Goal: Information Seeking & Learning: Learn about a topic

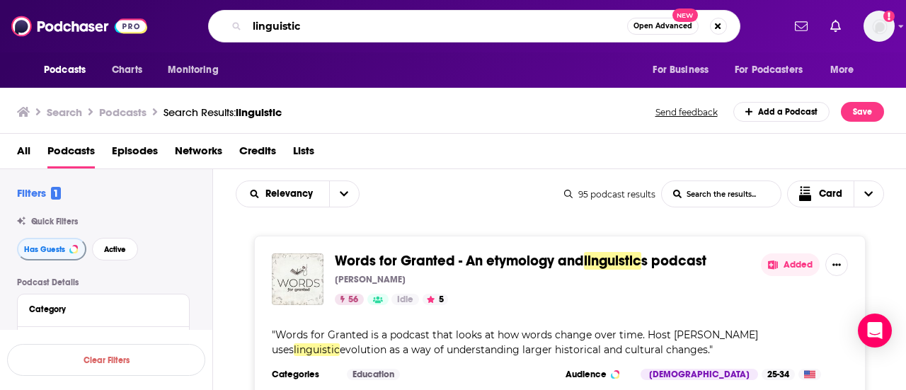
drag, startPoint x: 419, startPoint y: 31, endPoint x: 132, endPoint y: 23, distance: 287.6
click at [132, 23] on div "Podcasts Charts Monitoring linguistic Open Advanced New For Business For Podcas…" at bounding box center [453, 26] width 906 height 52
type input "architecture"
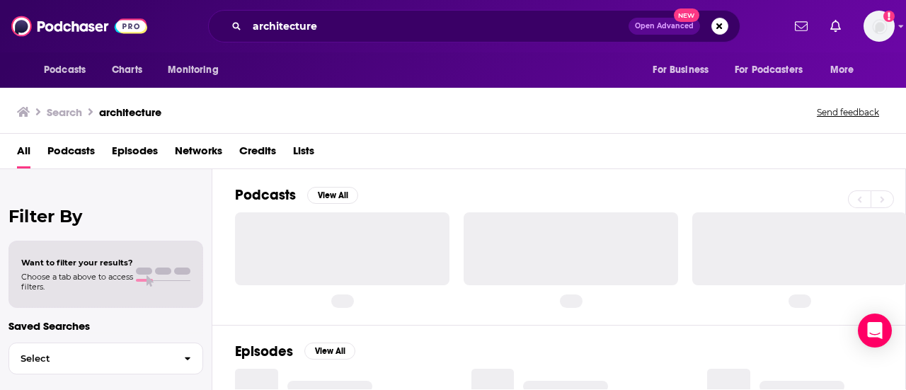
click at [434, 389] on div "Filter By Want to filter your results? Choose a tab above to access filters. Sa…" at bounding box center [453, 364] width 906 height 390
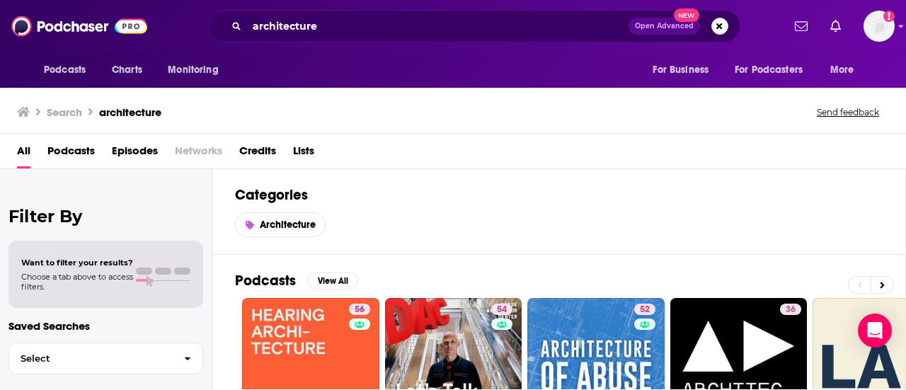
click at [465, 230] on div "Architecture" at bounding box center [559, 224] width 648 height 25
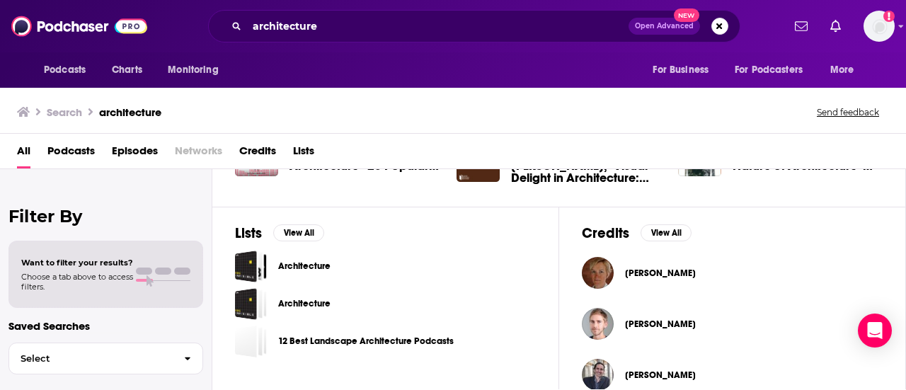
scroll to position [538, 0]
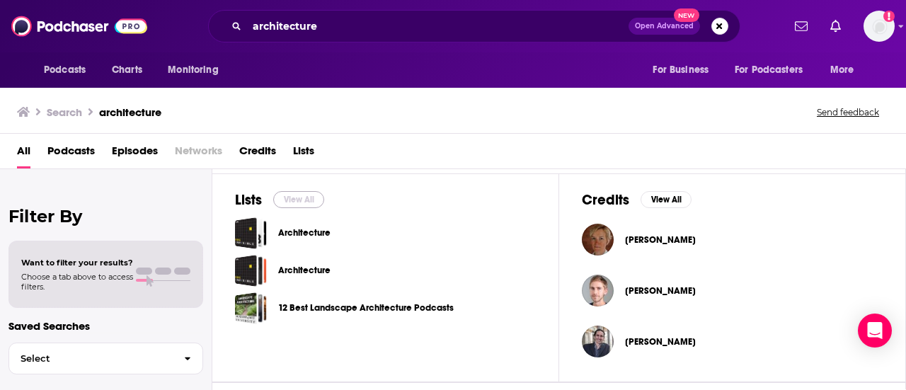
click at [300, 191] on button "View All" at bounding box center [298, 199] width 51 height 17
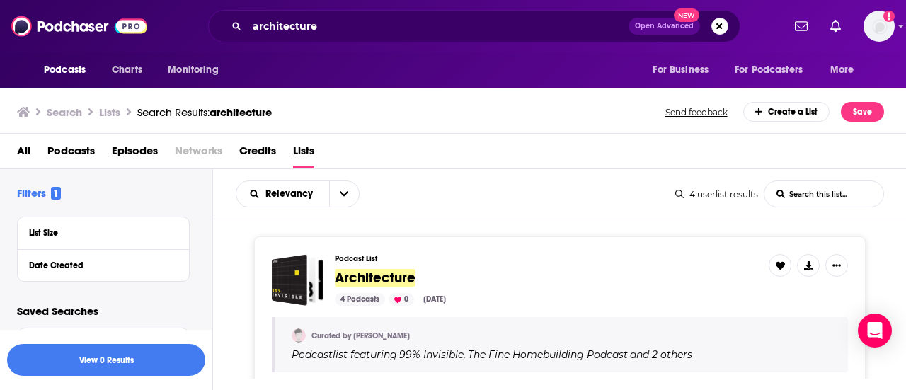
click at [585, 203] on div "Relevancy List Search Input Search this list..." at bounding box center [456, 194] width 440 height 27
click at [654, 213] on div "Relevancy List Search Input Search this list... 4 userlist results List Search …" at bounding box center [560, 194] width 694 height 50
click at [891, 247] on div "Podcast List Architecture 4 Podcasts 0 [DATE] Curated by [PERSON_NAME] Podcast …" at bounding box center [560, 327] width 694 height 182
click at [302, 283] on div "Podcasts Charts Monitoring architecture Open Advanced New For Business For Podc…" at bounding box center [453, 195] width 906 height 390
click at [606, 207] on div "Relevancy List Search Input Search this list... 4 userlist results List Search …" at bounding box center [560, 194] width 694 height 50
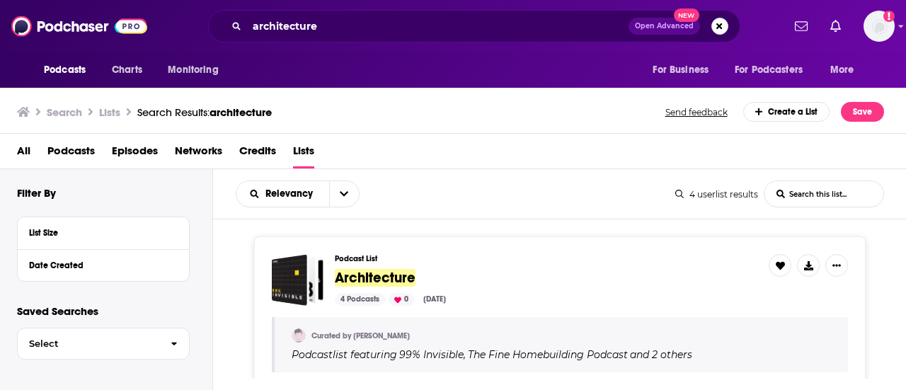
click at [886, 261] on div "Podcast List Architecture 4 Podcasts 0 [DATE] Curated by [PERSON_NAME] Podcast …" at bounding box center [560, 327] width 694 height 182
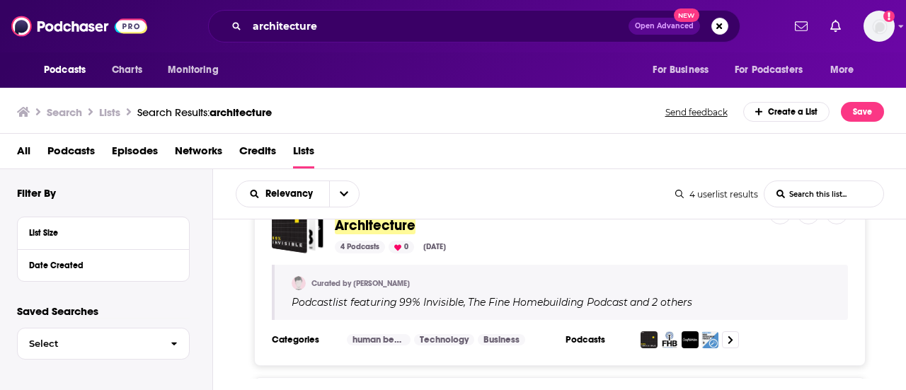
scroll to position [57, 0]
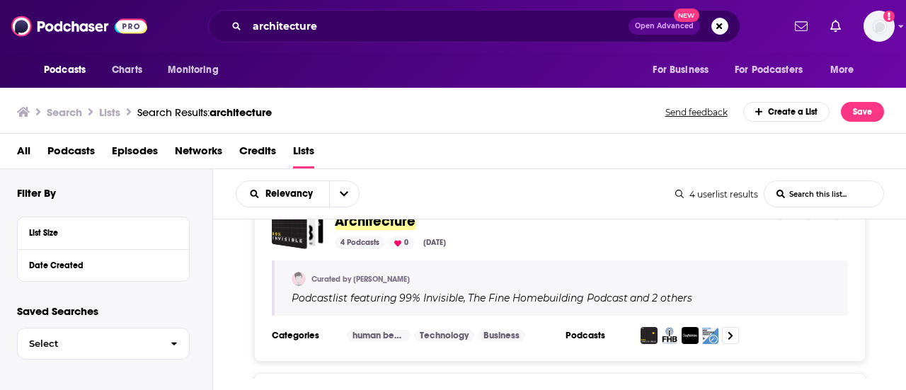
click at [884, 292] on div "Podcast List Architecture 4 Podcasts 0 [DATE] Curated by [PERSON_NAME] Podcast …" at bounding box center [560, 271] width 694 height 182
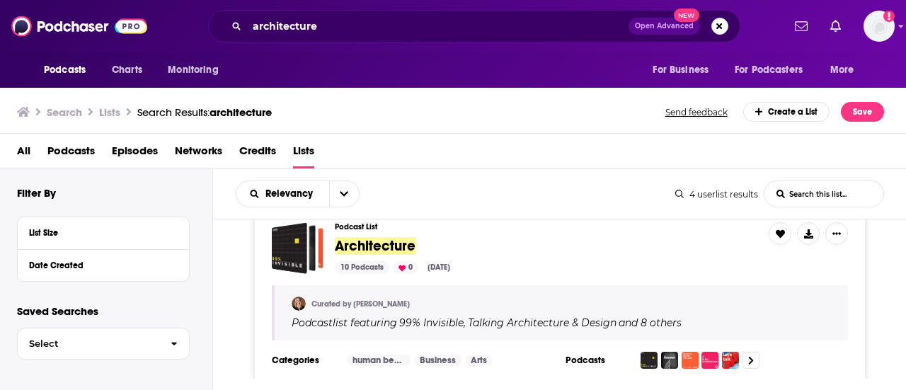
scroll to position [227, 0]
